Goal: Complete application form

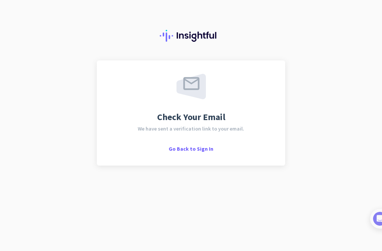
click at [57, 36] on div at bounding box center [191, 30] width 382 height 60
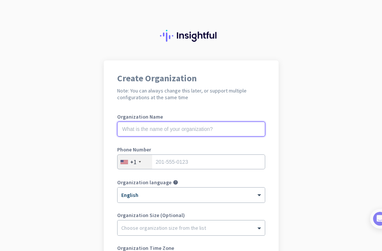
click at [193, 128] on input "text" at bounding box center [191, 128] width 148 height 15
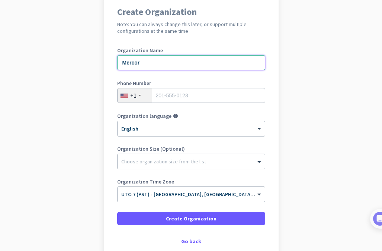
scroll to position [74, 0]
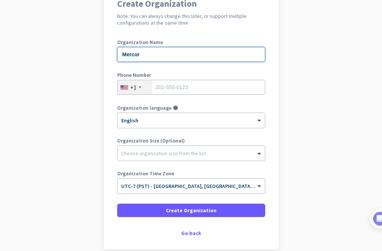
type input "Mercor"
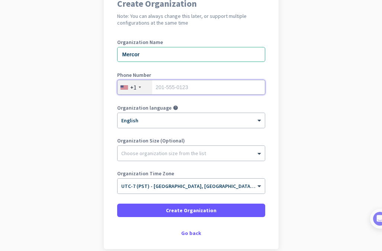
click at [199, 86] on input "tel" at bounding box center [191, 87] width 148 height 15
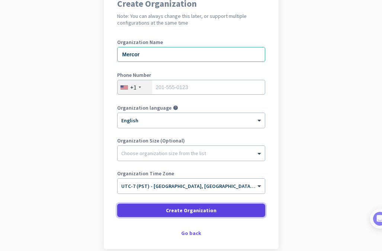
click at [193, 212] on span "Create Organization" at bounding box center [191, 209] width 51 height 7
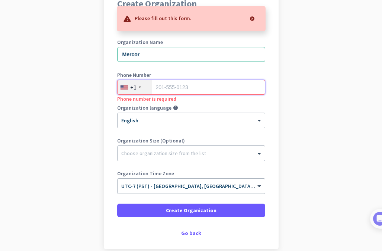
click at [193, 90] on input "tel" at bounding box center [191, 87] width 148 height 15
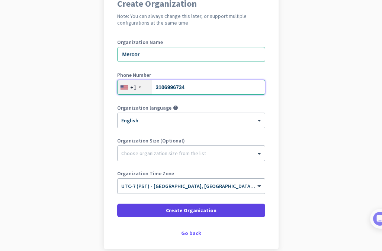
type input "3106996734"
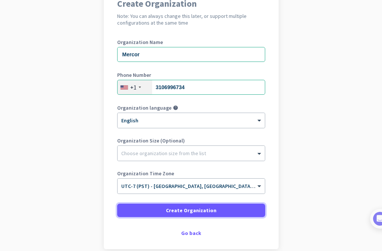
click at [185, 211] on span "Create Organization" at bounding box center [191, 209] width 51 height 7
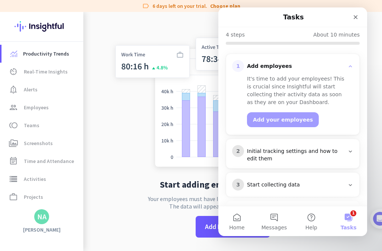
scroll to position [105, 0]
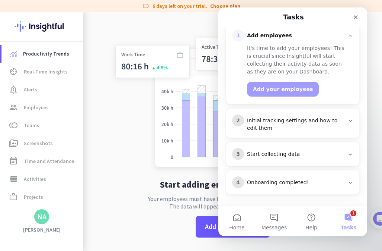
click at [347, 218] on button "1 Tasks" at bounding box center [348, 221] width 37 height 30
click at [354, 17] on icon "Close" at bounding box center [356, 17] width 6 height 6
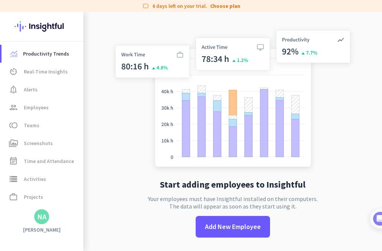
scroll to position [0, 0]
click at [42, 219] on div "NA" at bounding box center [41, 216] width 9 height 7
click at [76, 159] on span "Personal Settings" at bounding box center [81, 162] width 45 height 7
click at [130, 130] on img at bounding box center [233, 100] width 247 height 148
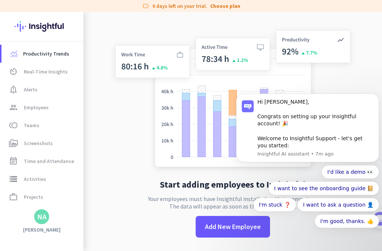
click at [126, 133] on img at bounding box center [233, 100] width 247 height 148
click at [37, 220] on div "NA" at bounding box center [41, 216] width 9 height 7
